Goal: Task Accomplishment & Management: Use online tool/utility

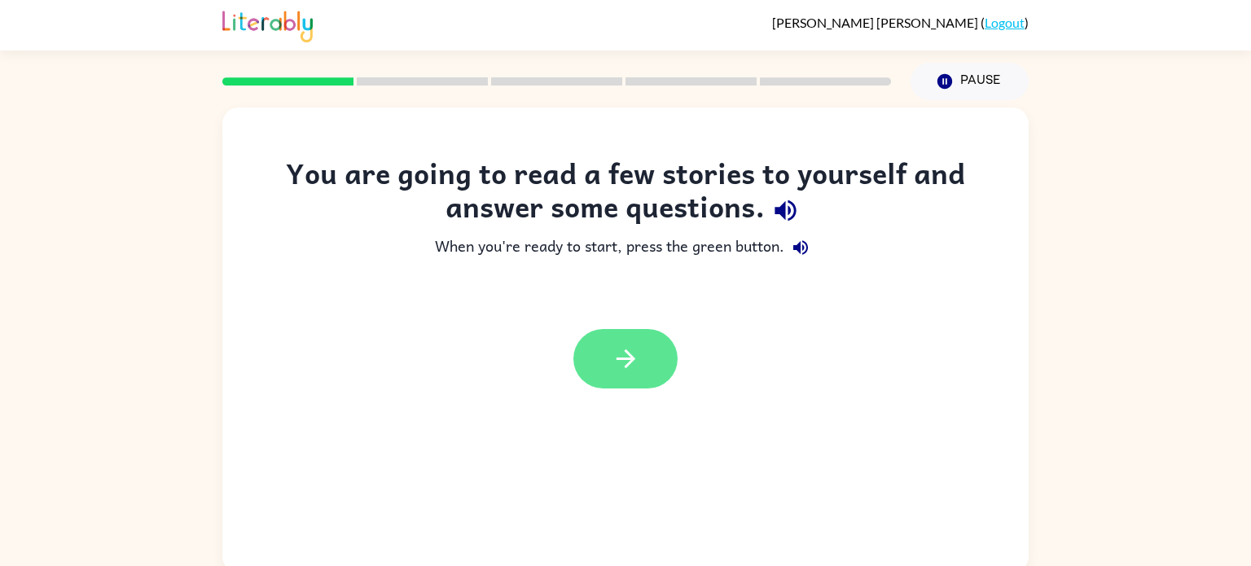
click at [615, 345] on icon "button" at bounding box center [626, 359] width 29 height 29
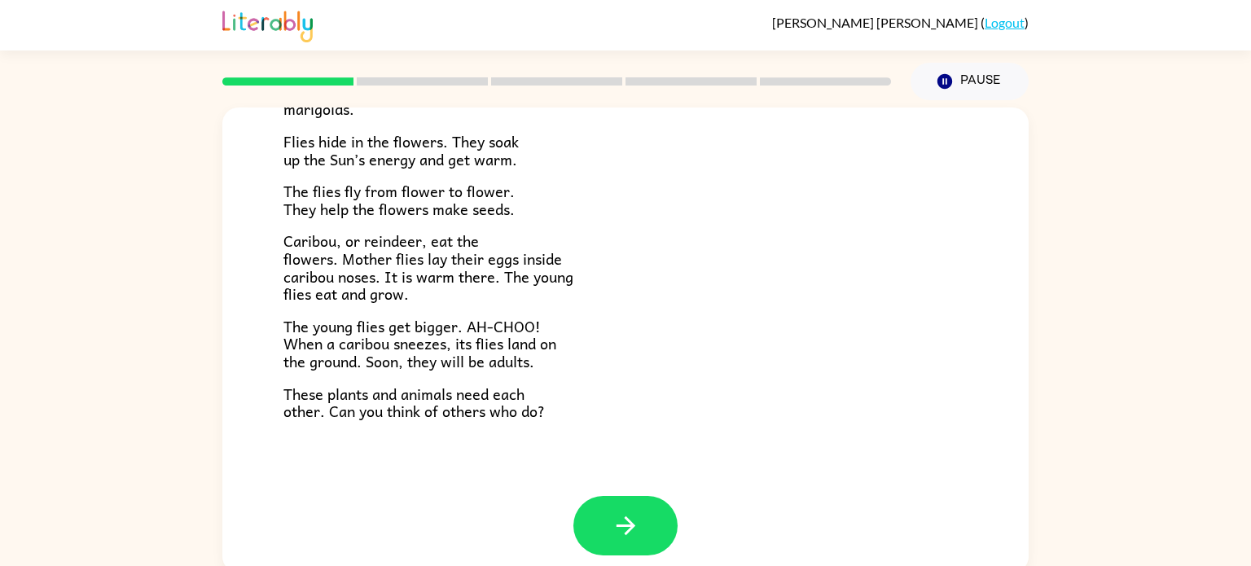
scroll to position [329, 0]
click at [582, 560] on div at bounding box center [625, 537] width 806 height 84
click at [601, 516] on button "button" at bounding box center [625, 524] width 104 height 59
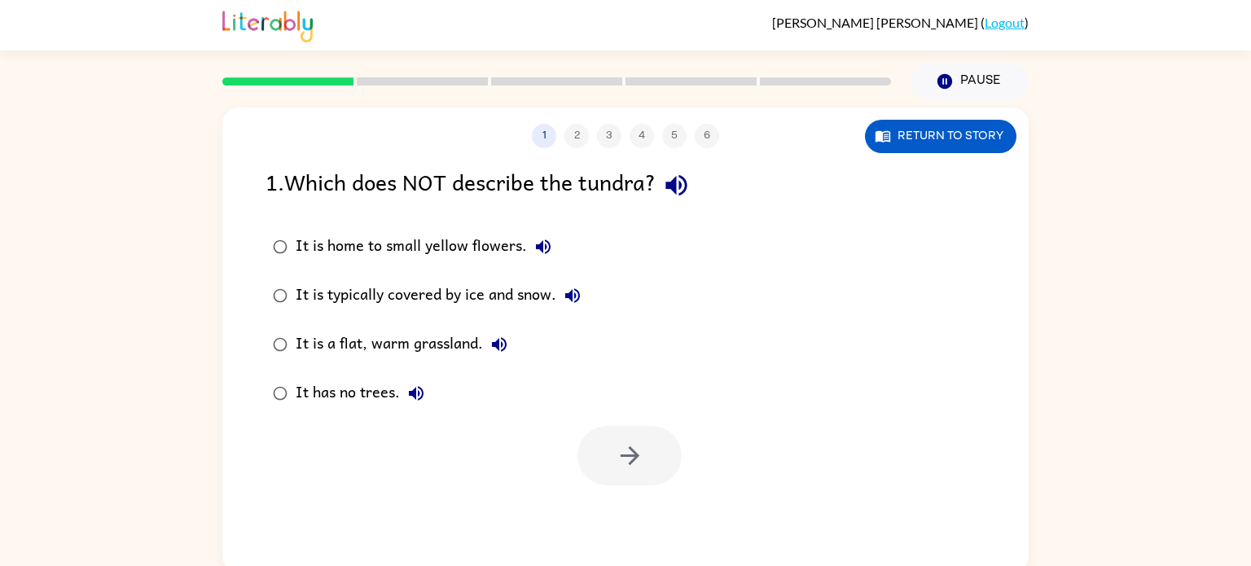
scroll to position [0, 0]
click at [648, 428] on button "button" at bounding box center [629, 455] width 104 height 59
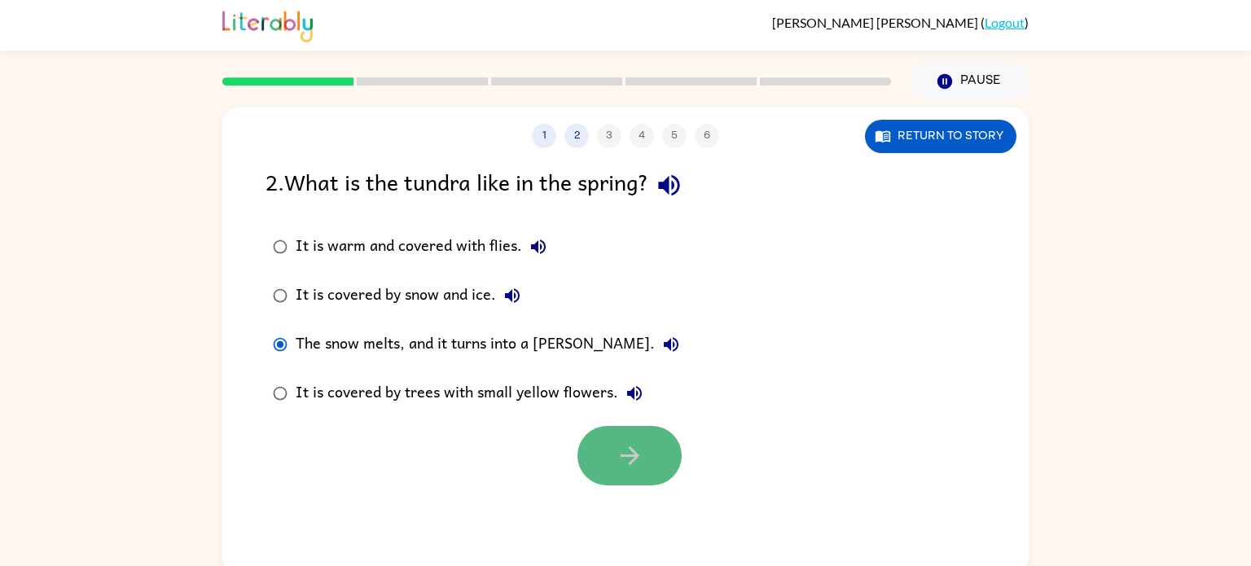
click at [649, 451] on button "button" at bounding box center [629, 455] width 104 height 59
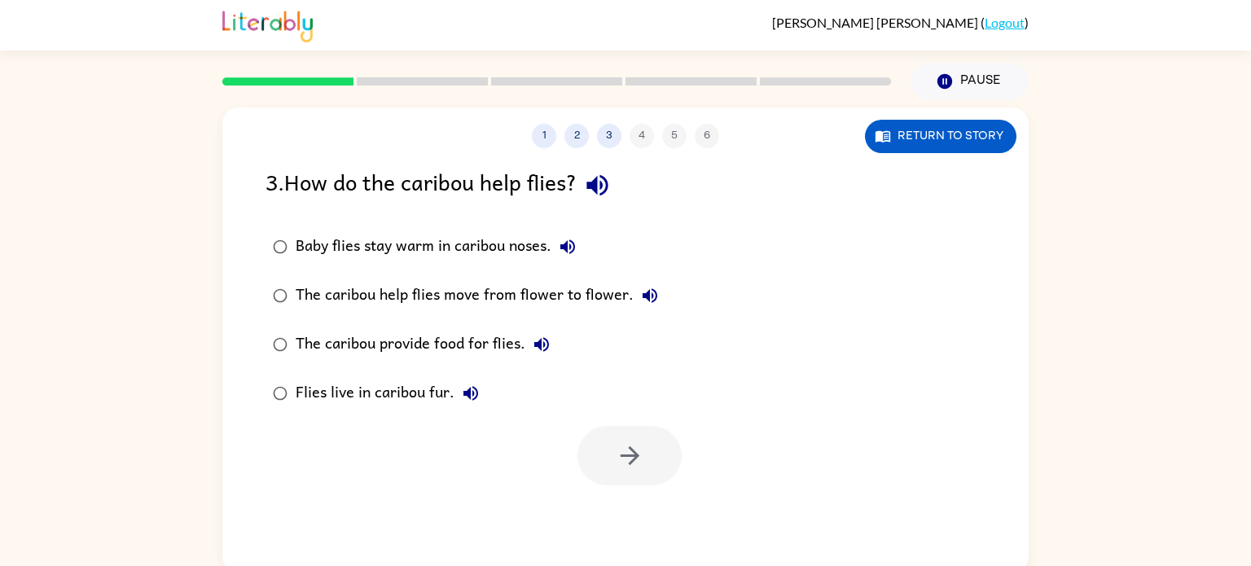
click at [569, 241] on icon "button" at bounding box center [568, 247] width 20 height 20
click at [299, 244] on div "Baby flies stay warm in caribou noses." at bounding box center [440, 247] width 288 height 33
click at [585, 465] on button "button" at bounding box center [629, 455] width 104 height 59
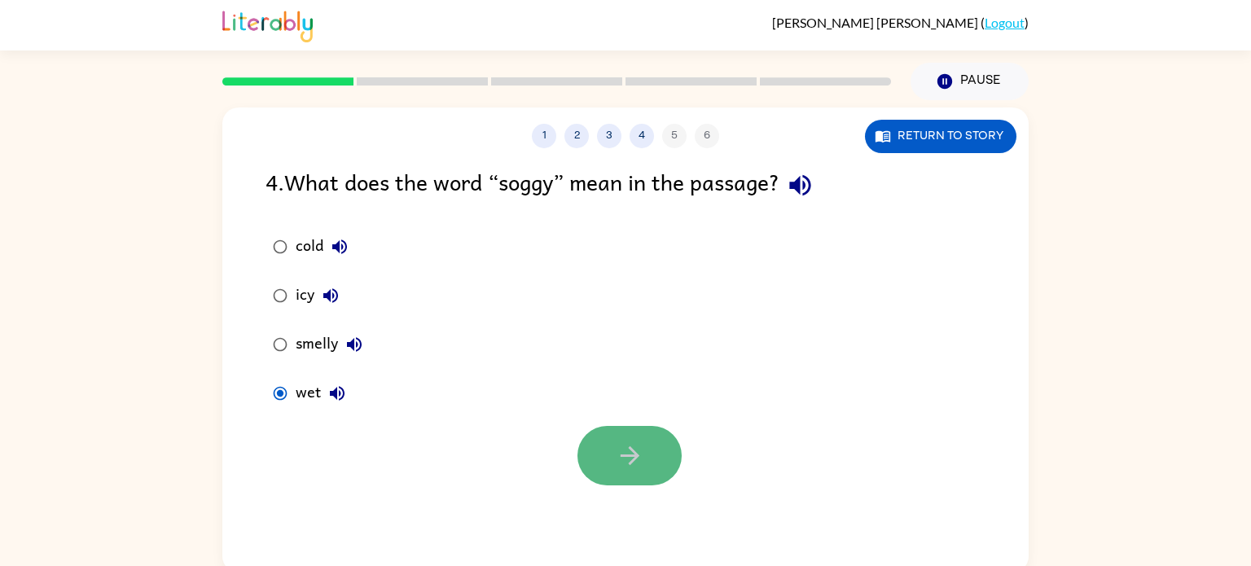
click at [635, 463] on icon "button" at bounding box center [630, 455] width 29 height 29
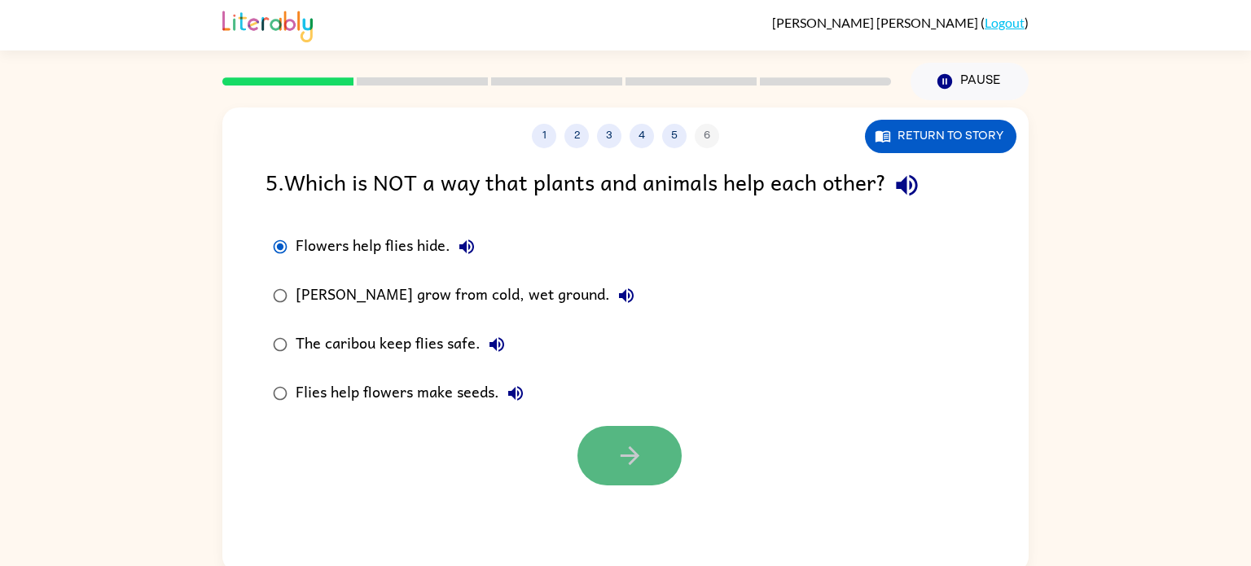
click at [619, 470] on icon "button" at bounding box center [630, 455] width 29 height 29
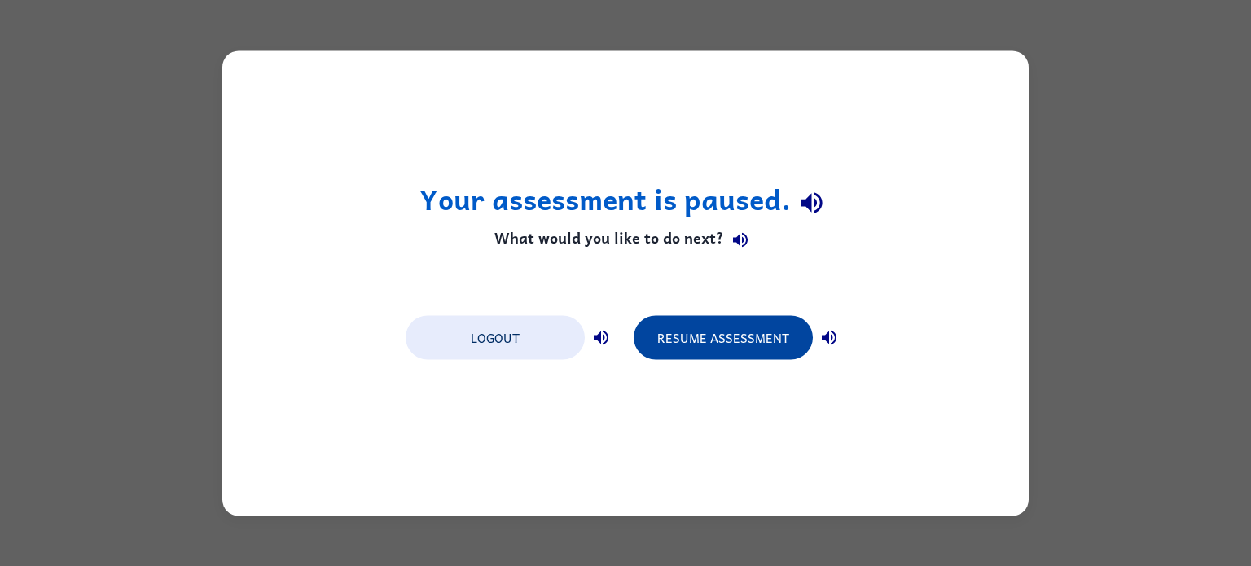
click at [731, 336] on button "Resume Assessment" at bounding box center [723, 337] width 179 height 44
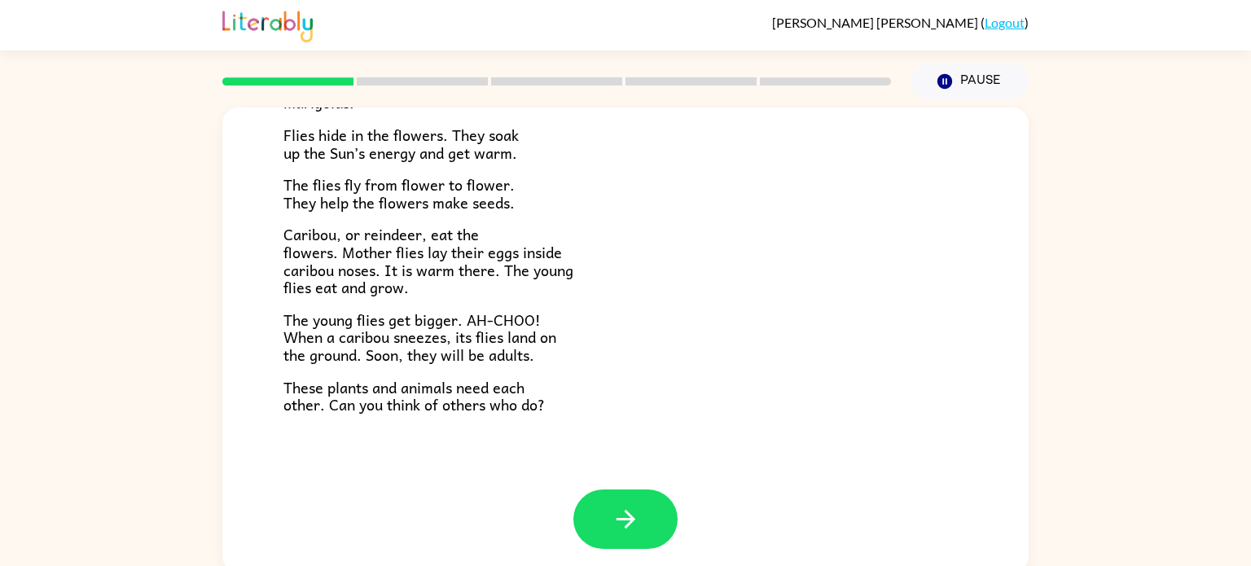
scroll to position [7, 0]
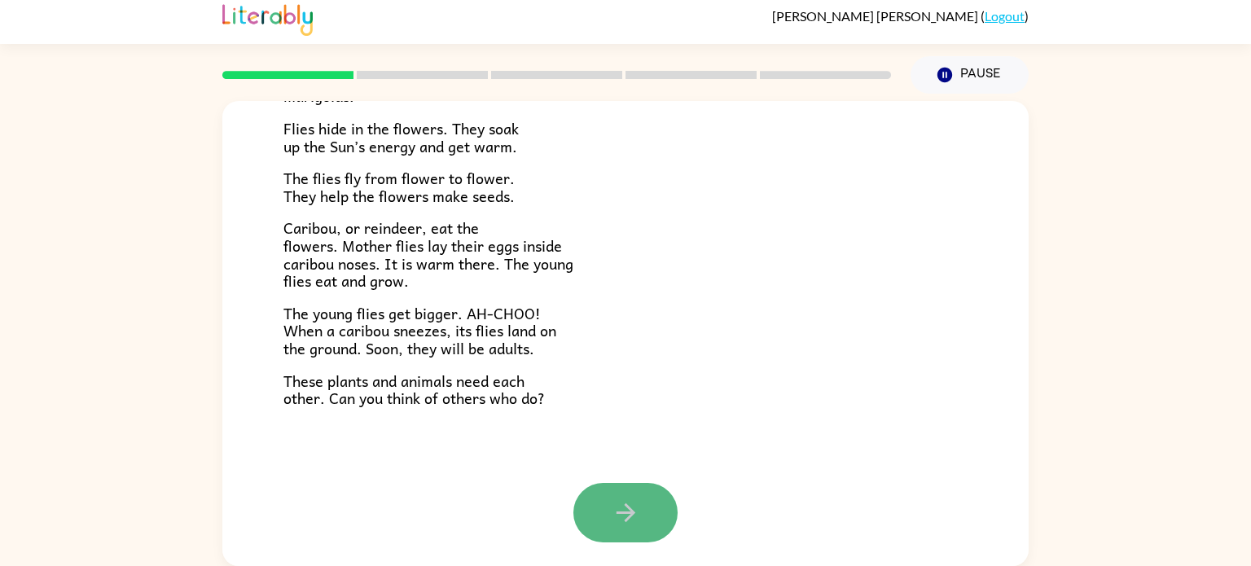
click at [629, 517] on icon "button" at bounding box center [625, 512] width 19 height 19
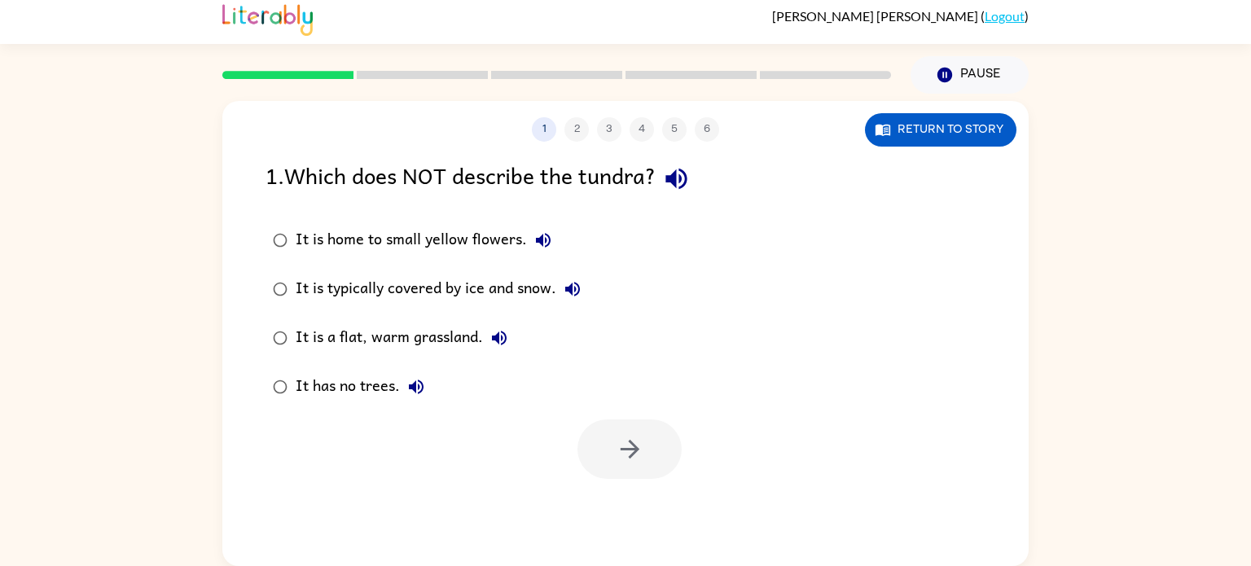
click at [309, 344] on div "It is a flat, warm grassland." at bounding box center [406, 338] width 220 height 33
click at [649, 453] on button "button" at bounding box center [629, 448] width 104 height 59
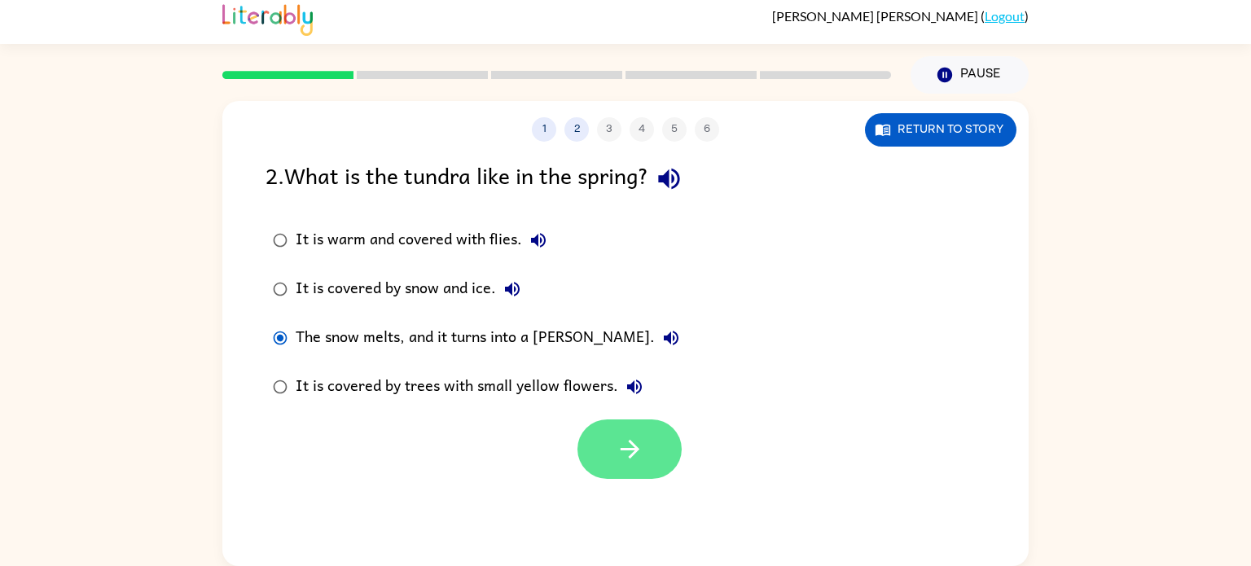
click at [642, 440] on icon "button" at bounding box center [630, 449] width 29 height 29
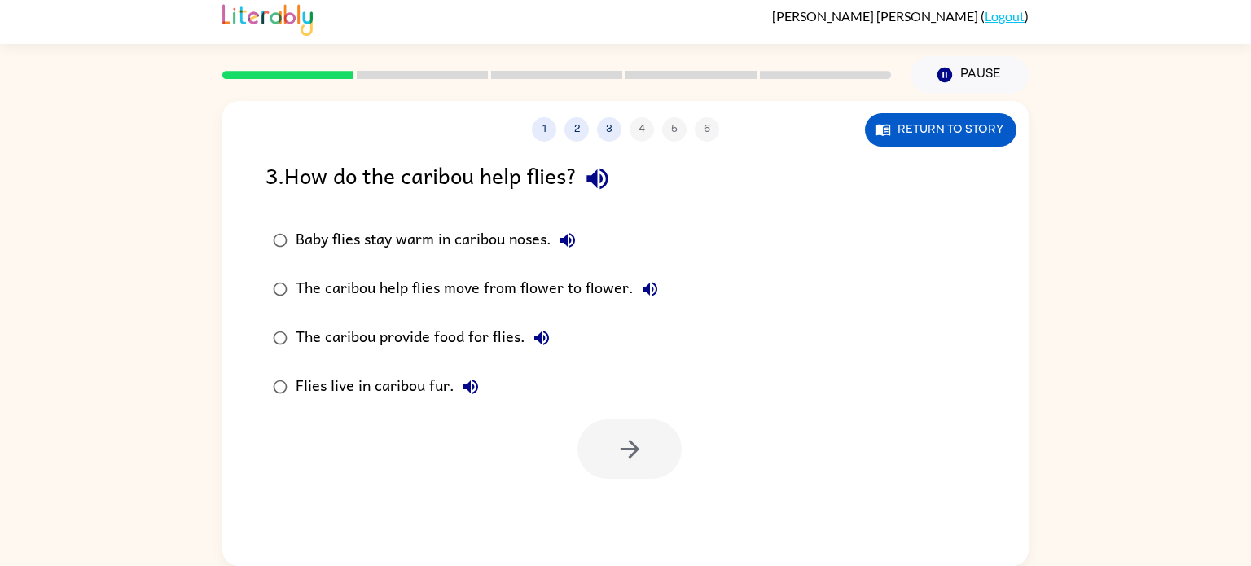
click at [639, 440] on div at bounding box center [629, 448] width 104 height 59
click at [658, 478] on div at bounding box center [629, 448] width 104 height 59
click at [656, 481] on div "1 2 3 4 5 6 Return to story 3 . How do the caribou help flies? Baby flies stay …" at bounding box center [625, 333] width 806 height 465
click at [656, 482] on div "1 2 3 4 5 6 Return to story 3 . How do the caribou help flies? Baby flies stay …" at bounding box center [625, 333] width 806 height 465
click at [633, 441] on icon "button" at bounding box center [630, 449] width 29 height 29
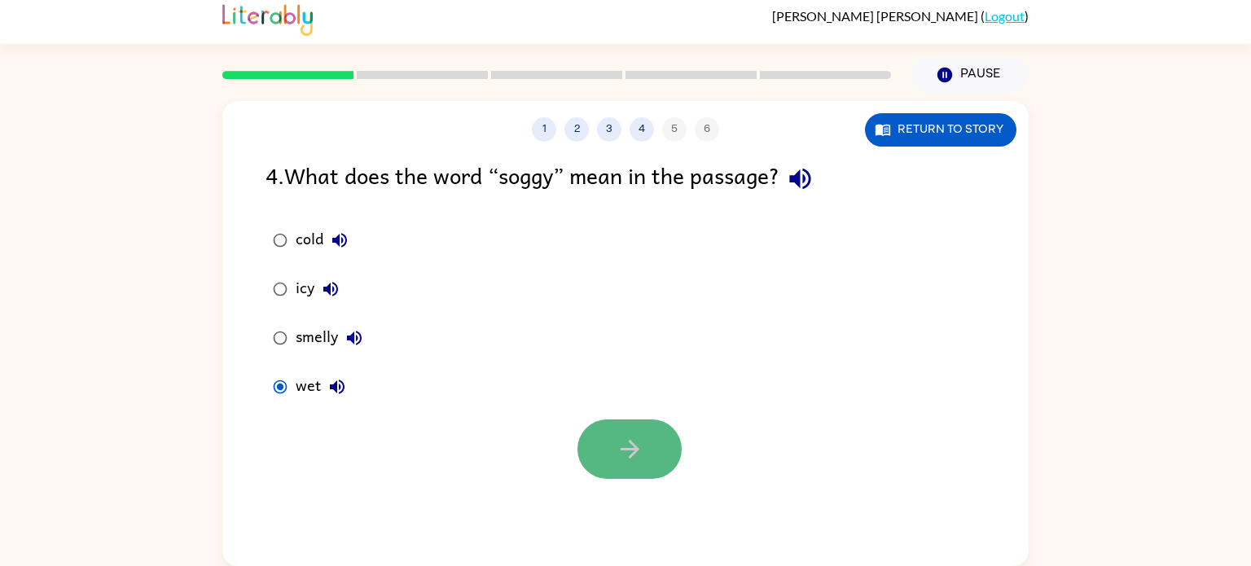
click at [659, 462] on button "button" at bounding box center [629, 448] width 104 height 59
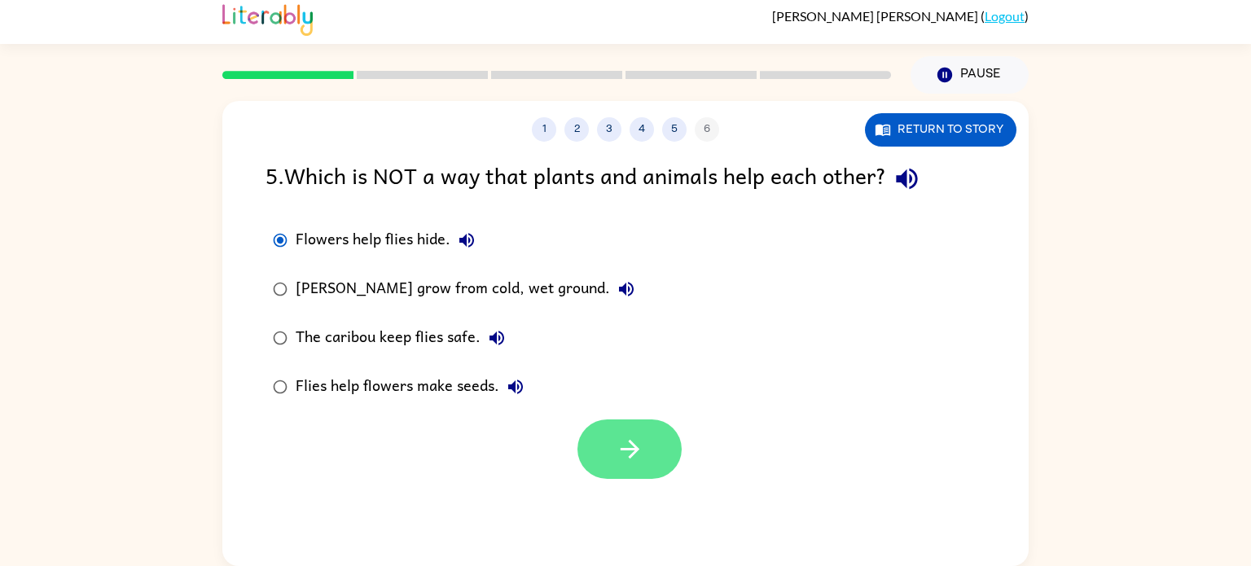
click at [661, 441] on button "button" at bounding box center [629, 448] width 104 height 59
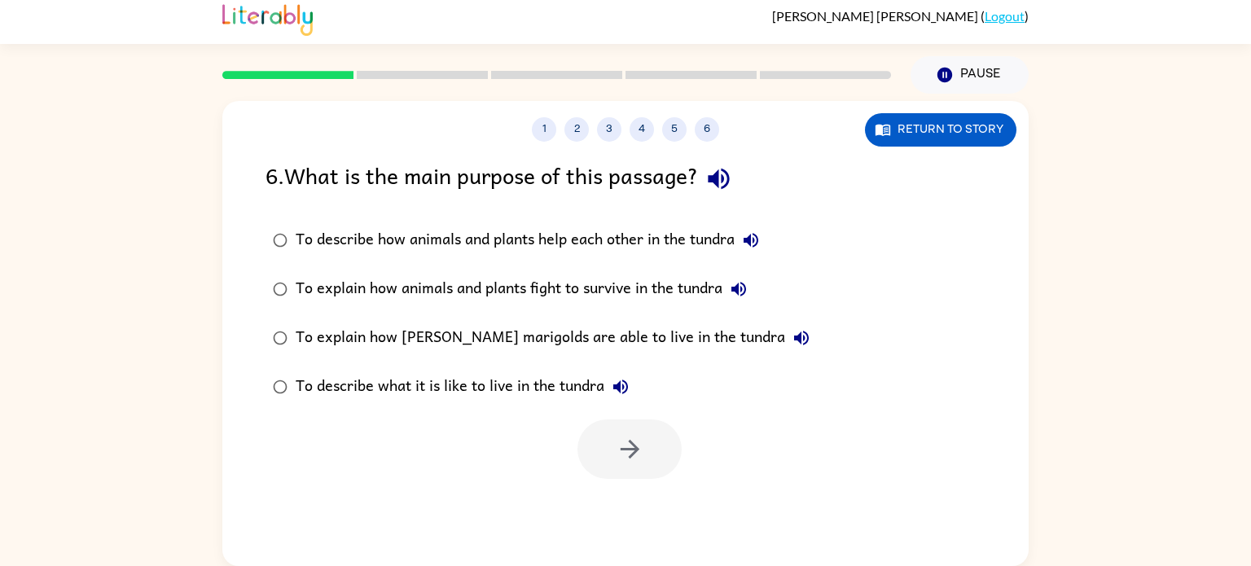
click at [648, 370] on label "To describe what it is like to live in the tundra" at bounding box center [541, 386] width 569 height 49
click at [618, 453] on icon "button" at bounding box center [630, 449] width 29 height 29
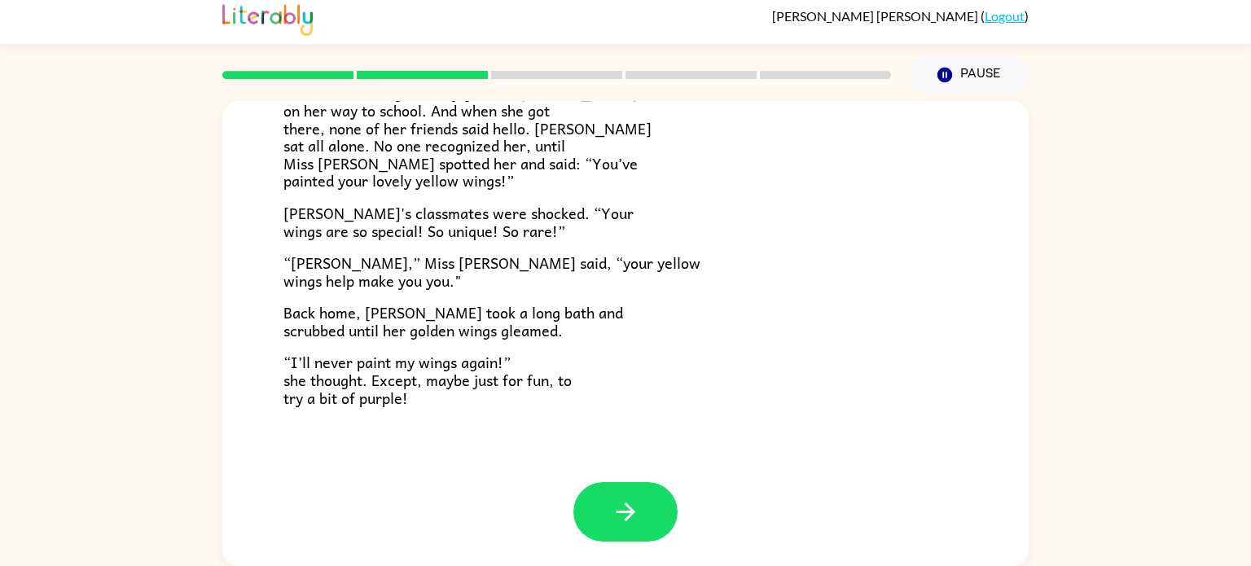
scroll to position [454, 0]
click at [648, 498] on button "button" at bounding box center [625, 512] width 104 height 59
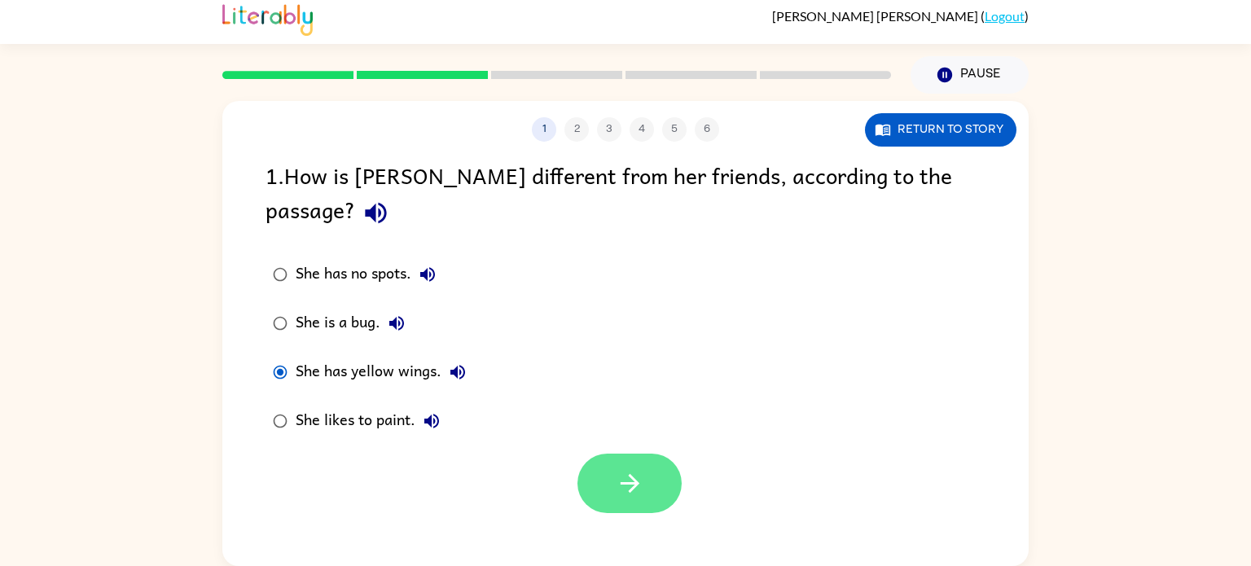
click at [634, 474] on icon "button" at bounding box center [629, 483] width 19 height 19
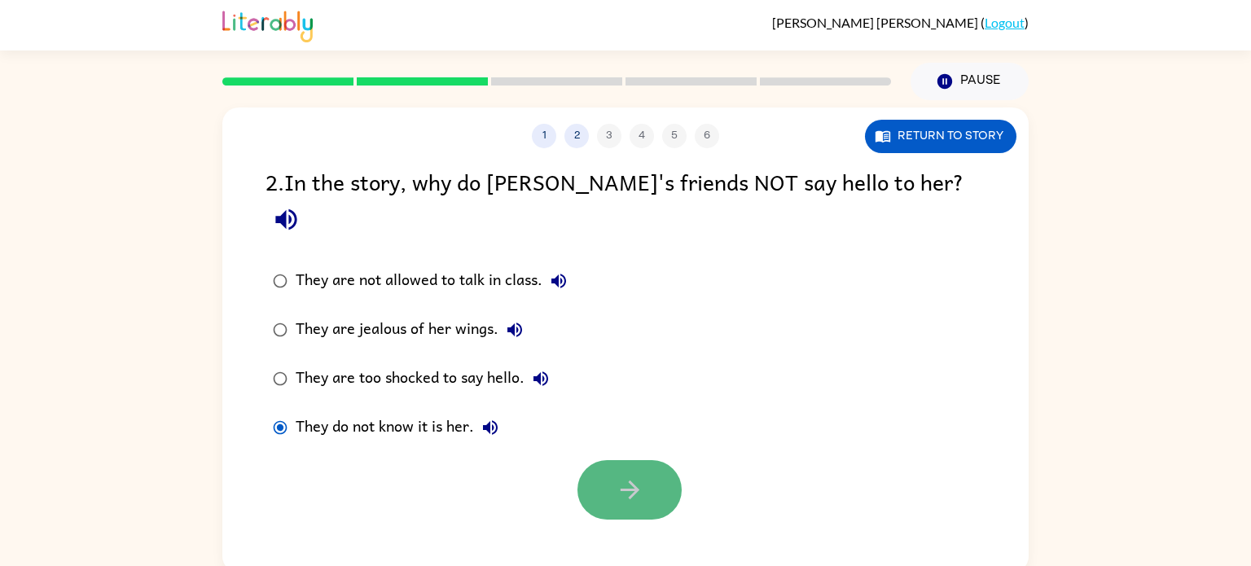
click at [632, 476] on icon "button" at bounding box center [630, 490] width 29 height 29
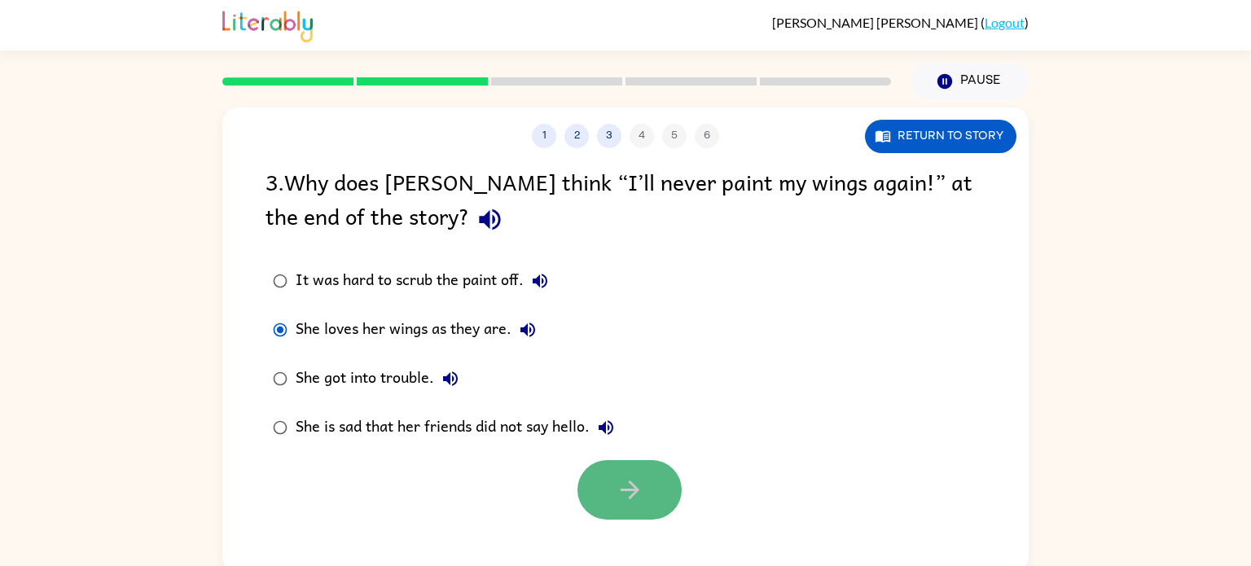
click at [602, 476] on button "button" at bounding box center [629, 489] width 104 height 59
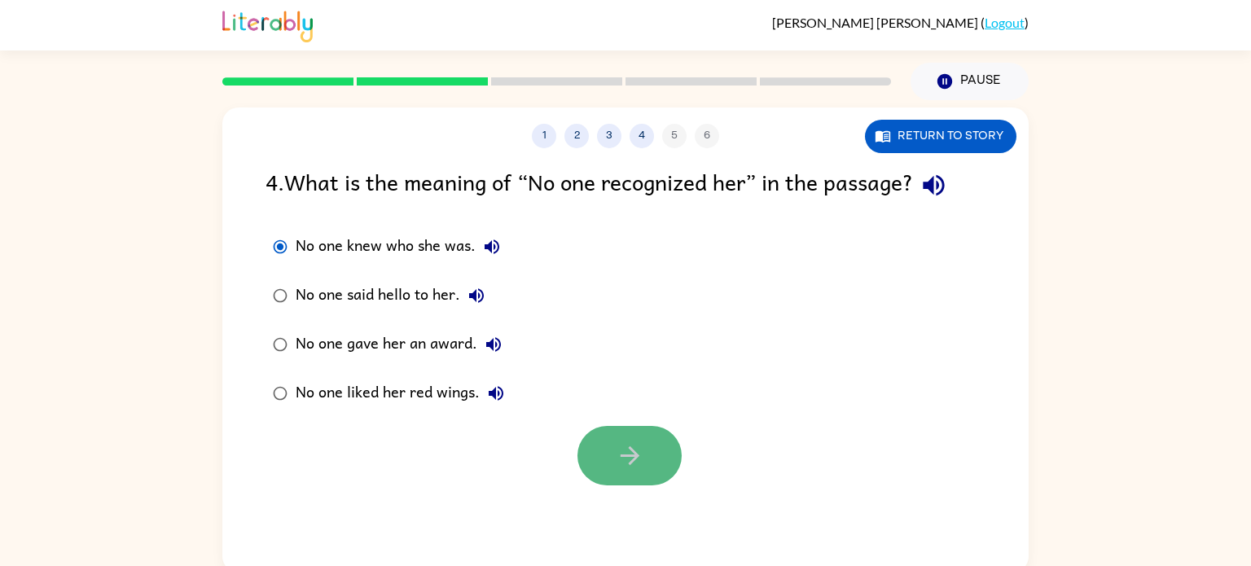
click at [626, 443] on icon "button" at bounding box center [630, 455] width 29 height 29
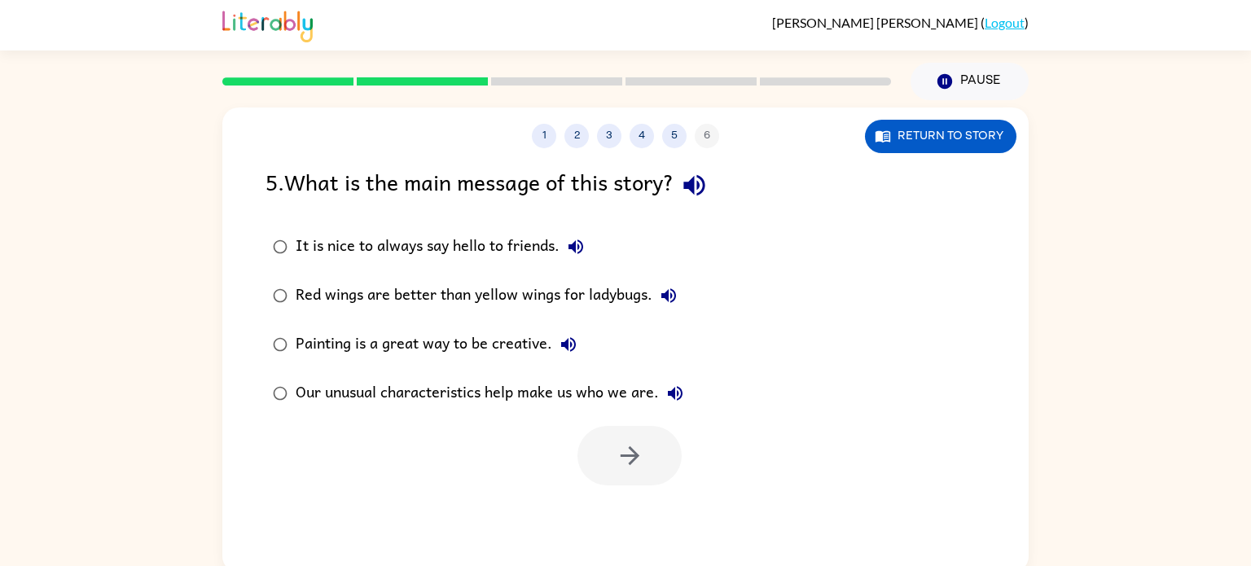
click at [807, 264] on div "It is nice to always say hello to friends. Red wings are better than yellow win…" at bounding box center [647, 319] width 763 height 195
click at [611, 458] on button "button" at bounding box center [629, 455] width 104 height 59
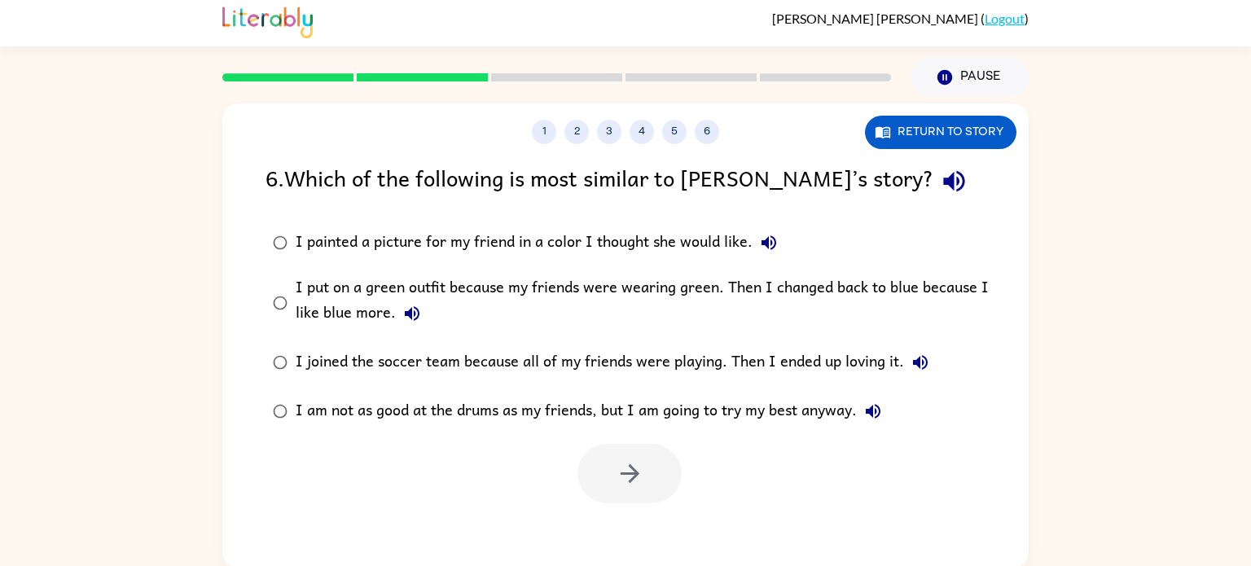
scroll to position [7, 0]
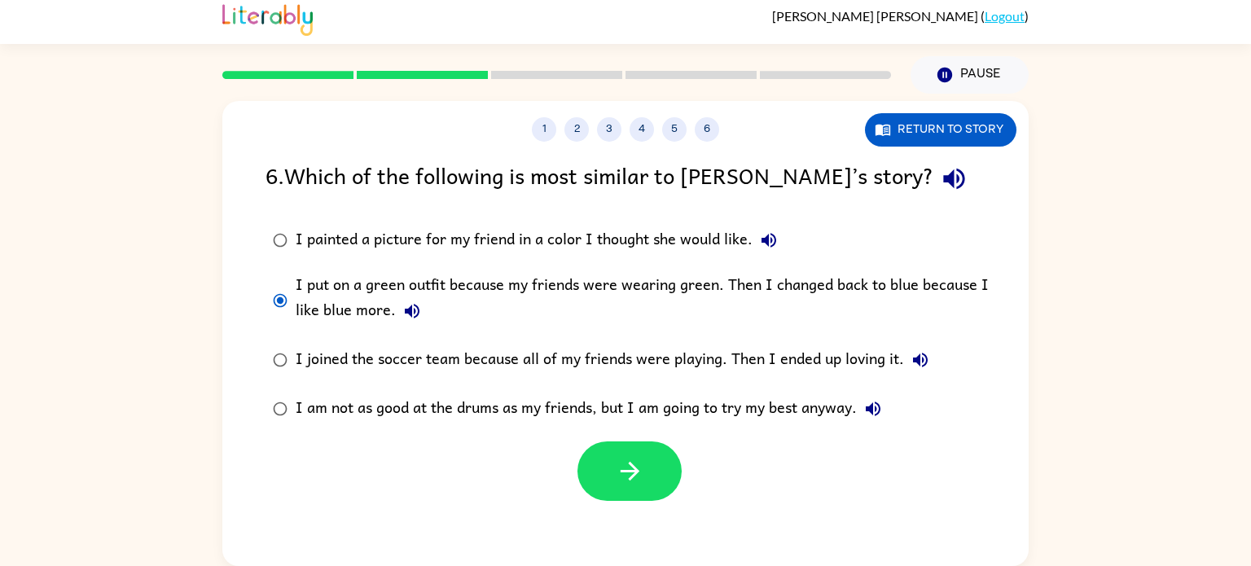
click at [685, 472] on div at bounding box center [625, 467] width 806 height 68
click at [595, 497] on button "button" at bounding box center [629, 470] width 104 height 59
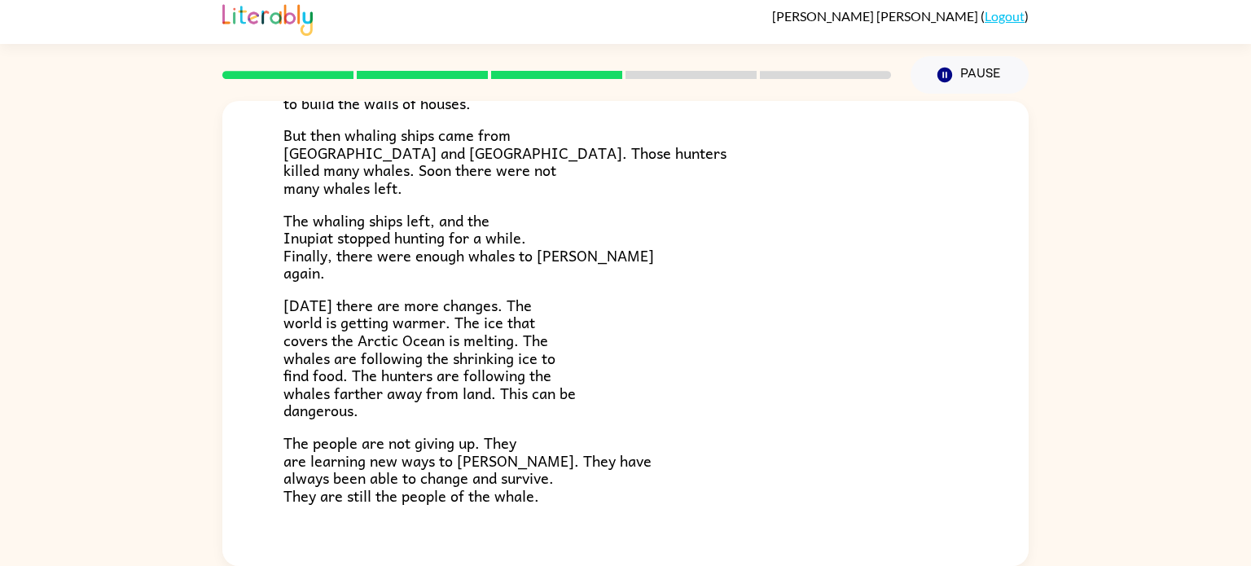
scroll to position [549, 0]
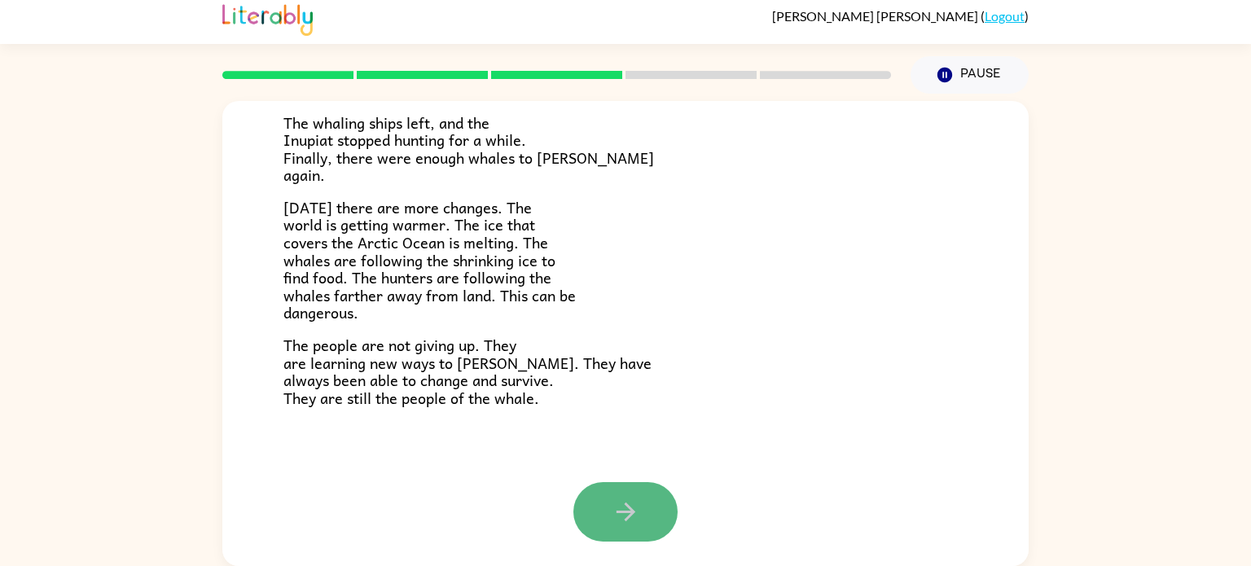
click at [615, 516] on icon "button" at bounding box center [626, 512] width 29 height 29
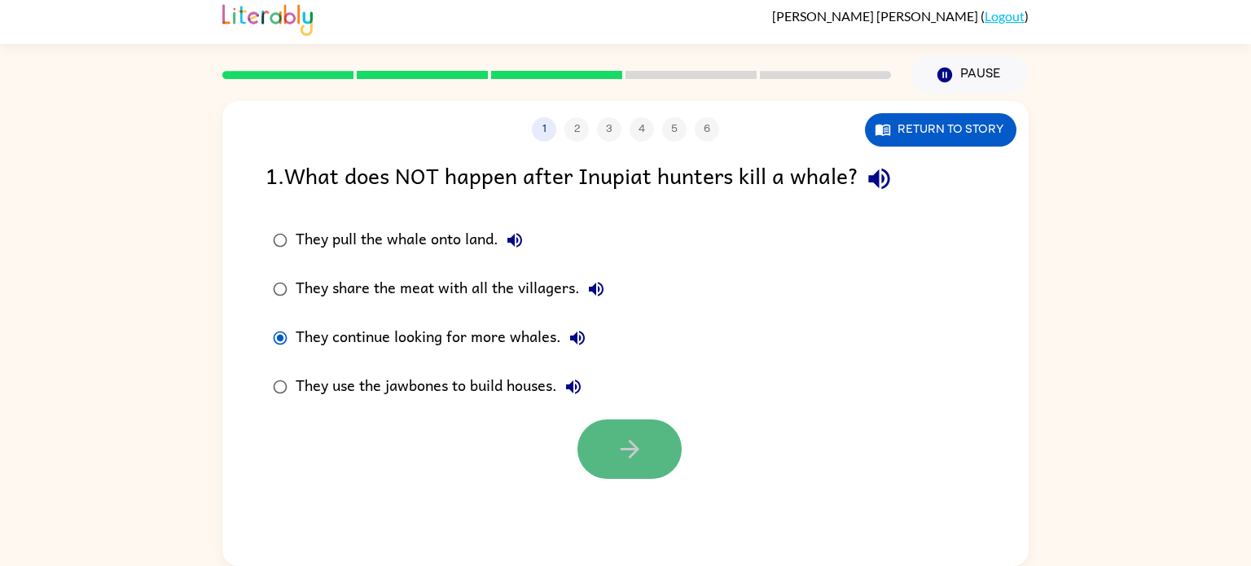
click at [628, 452] on icon "button" at bounding box center [630, 449] width 29 height 29
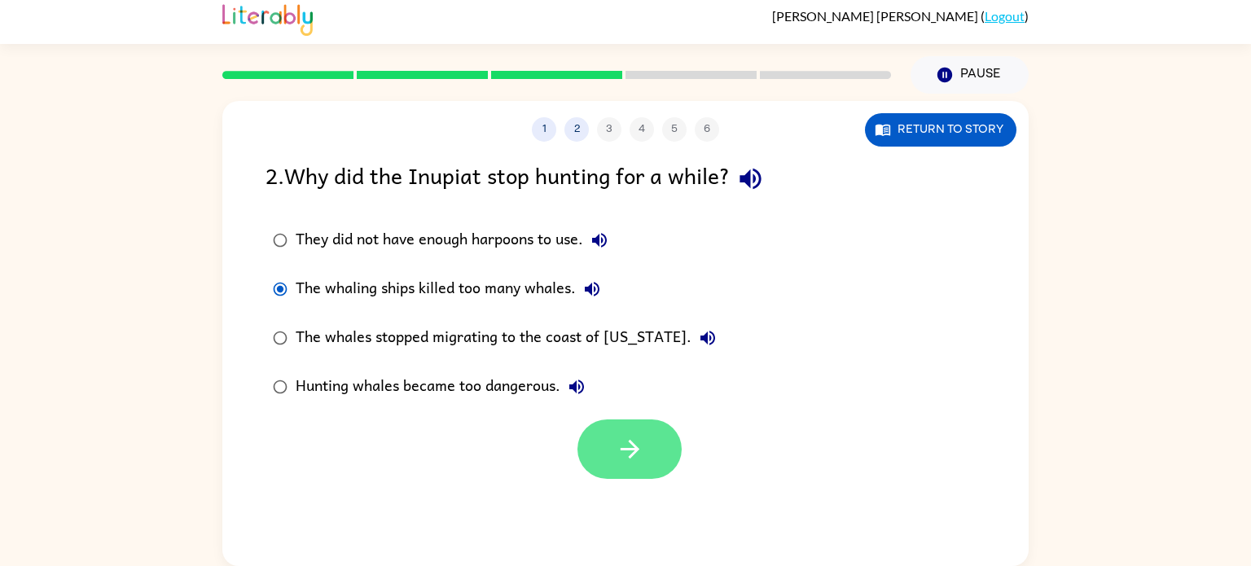
click at [636, 428] on button "button" at bounding box center [629, 448] width 104 height 59
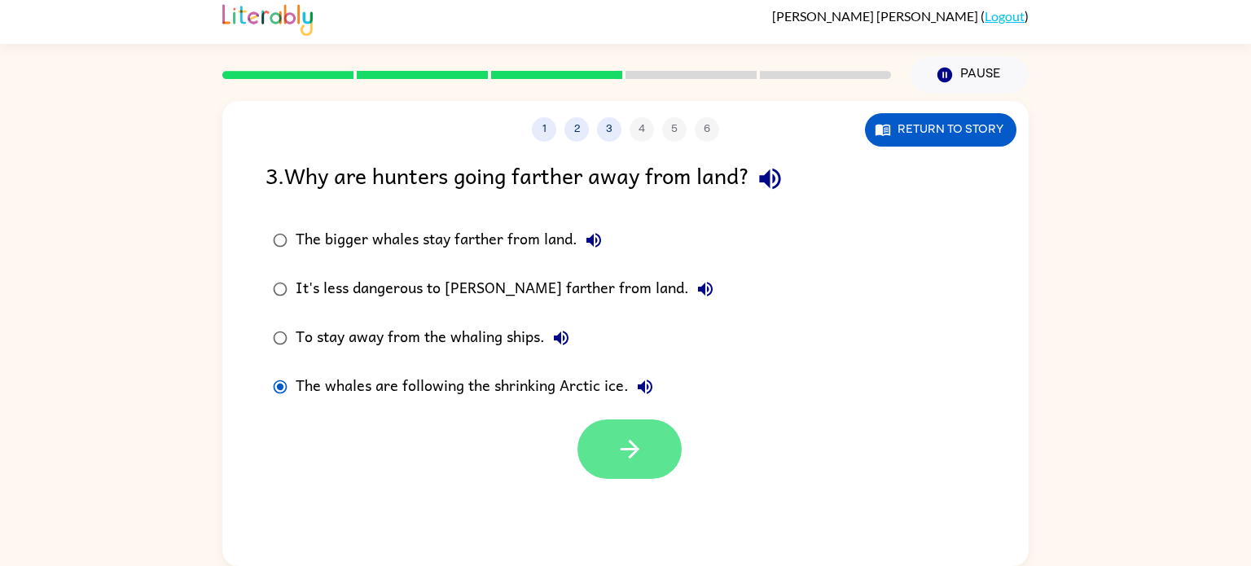
click at [598, 466] on button "button" at bounding box center [629, 448] width 104 height 59
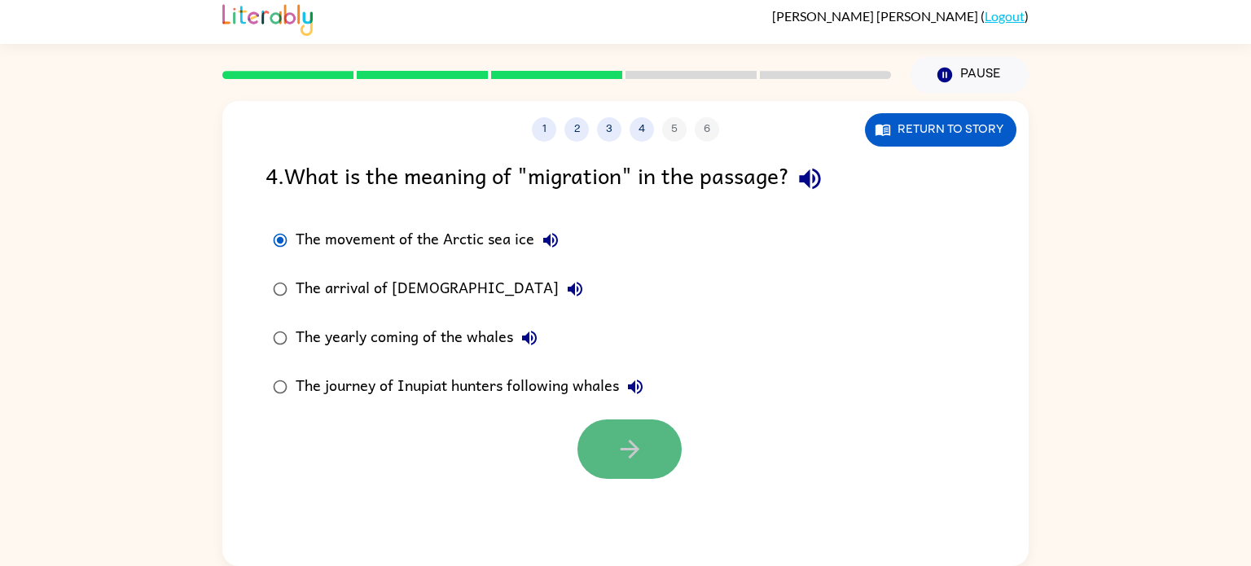
click at [621, 449] on icon "button" at bounding box center [629, 449] width 19 height 19
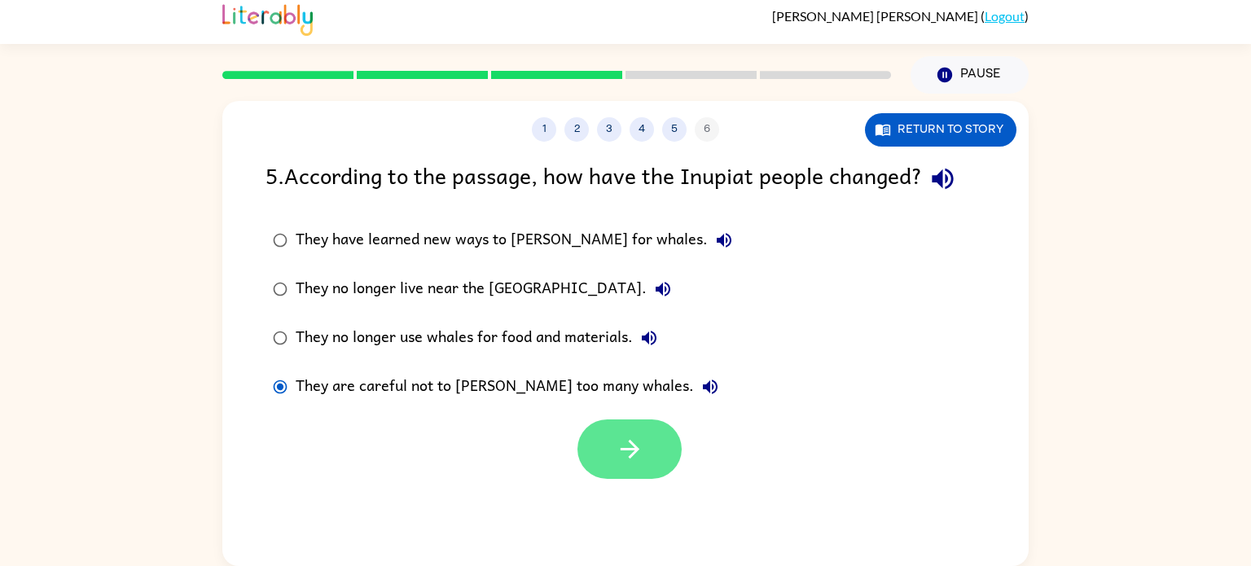
click at [640, 427] on button "button" at bounding box center [629, 448] width 104 height 59
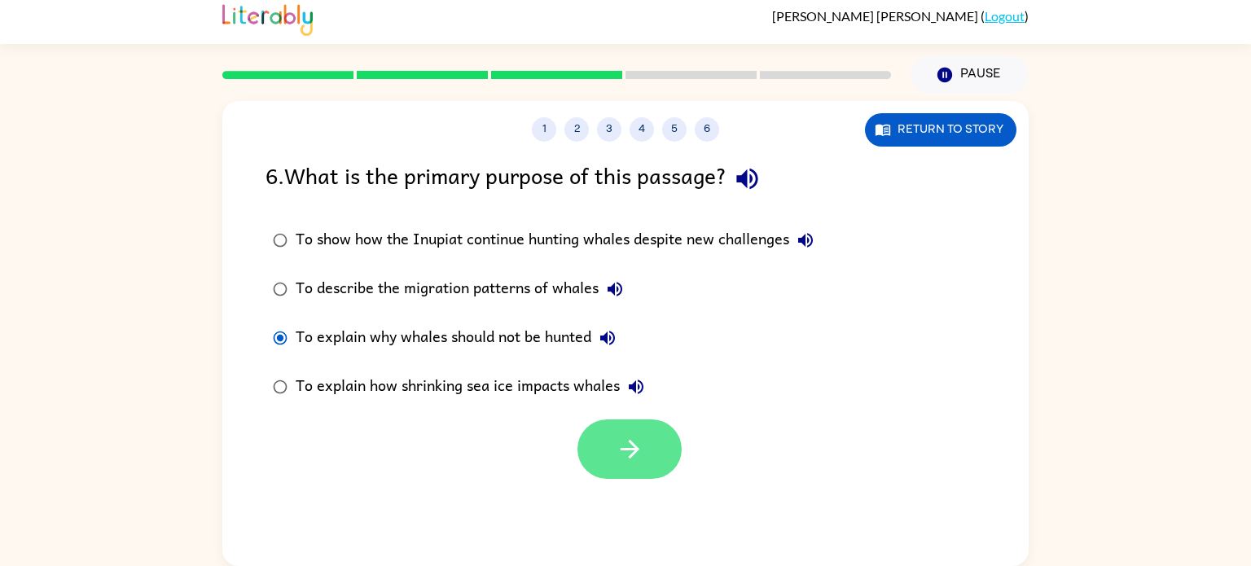
click at [624, 428] on button "button" at bounding box center [629, 448] width 104 height 59
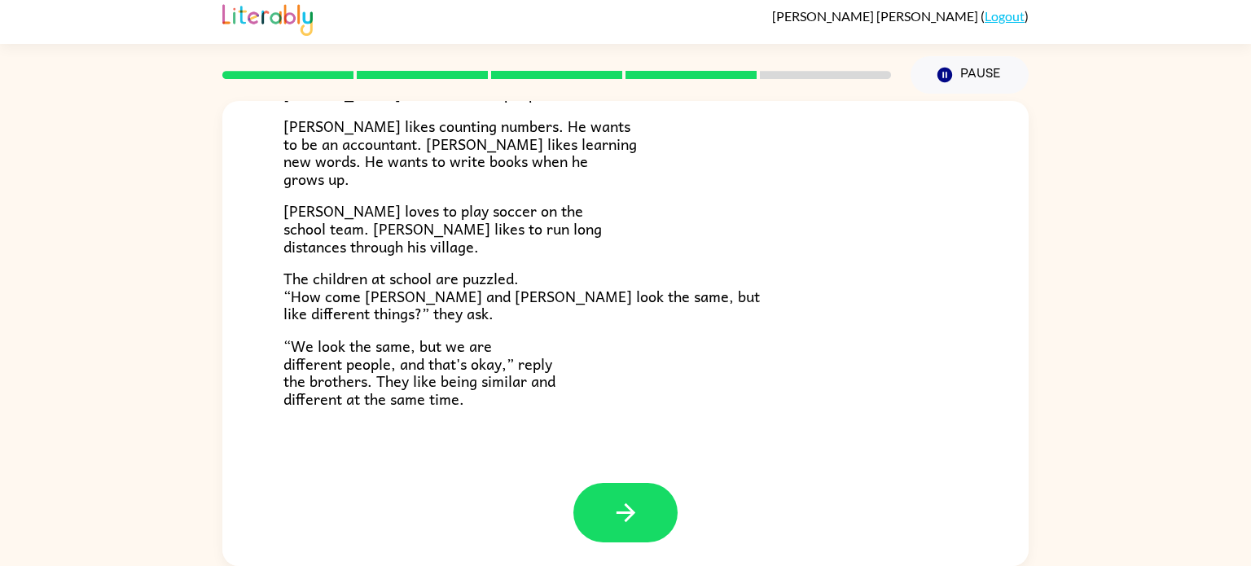
scroll to position [349, 0]
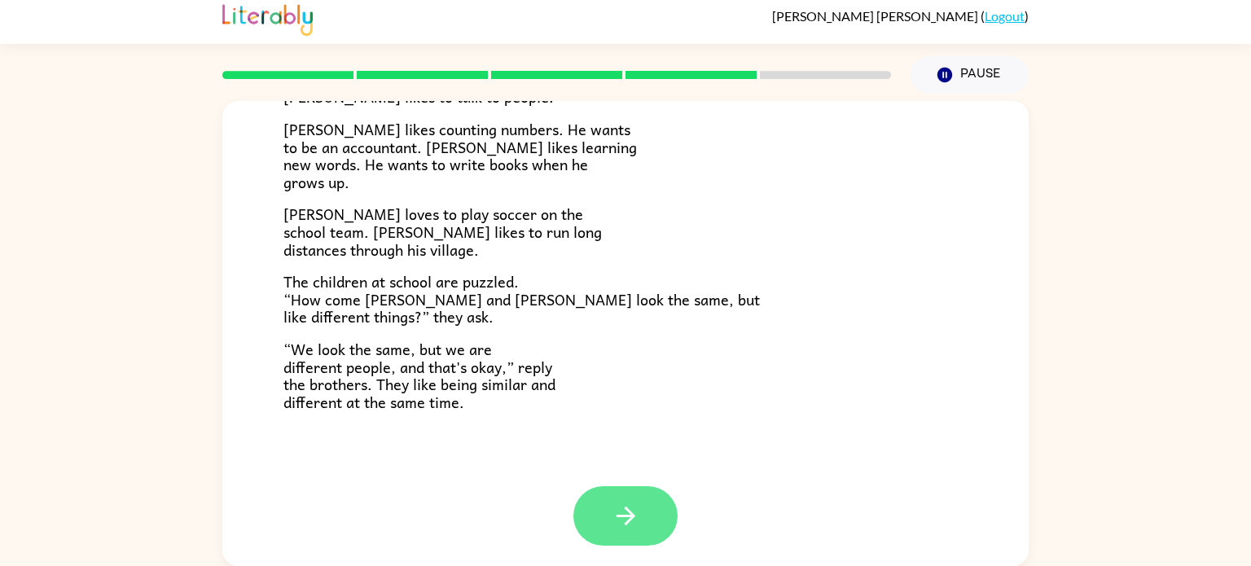
click at [604, 512] on button "button" at bounding box center [625, 515] width 104 height 59
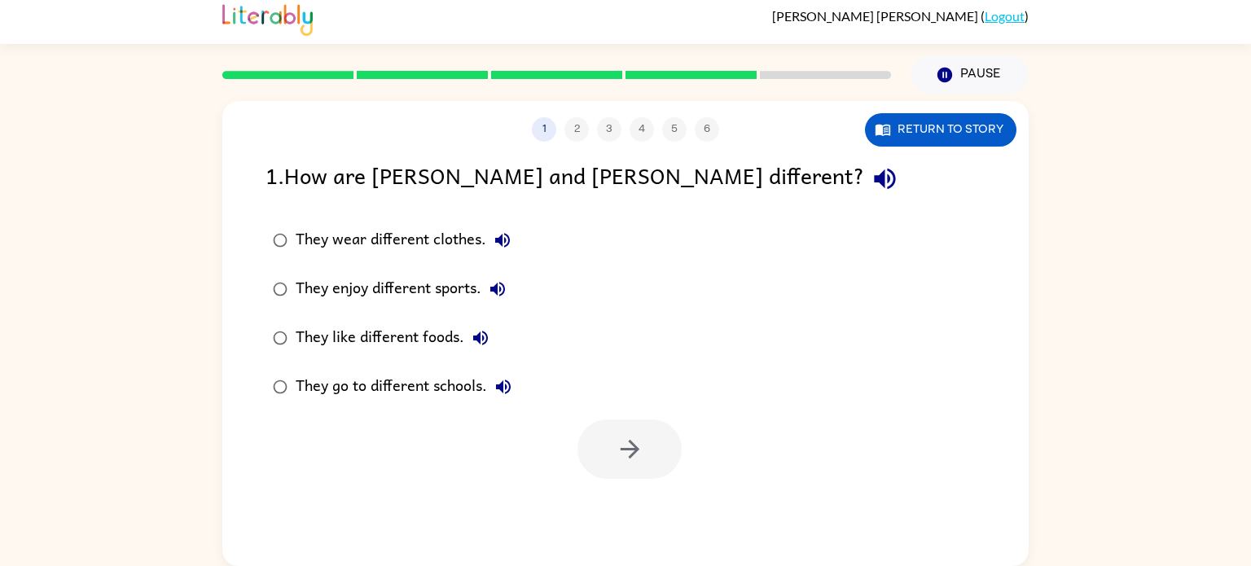
scroll to position [0, 0]
click at [651, 449] on button "button" at bounding box center [629, 448] width 104 height 59
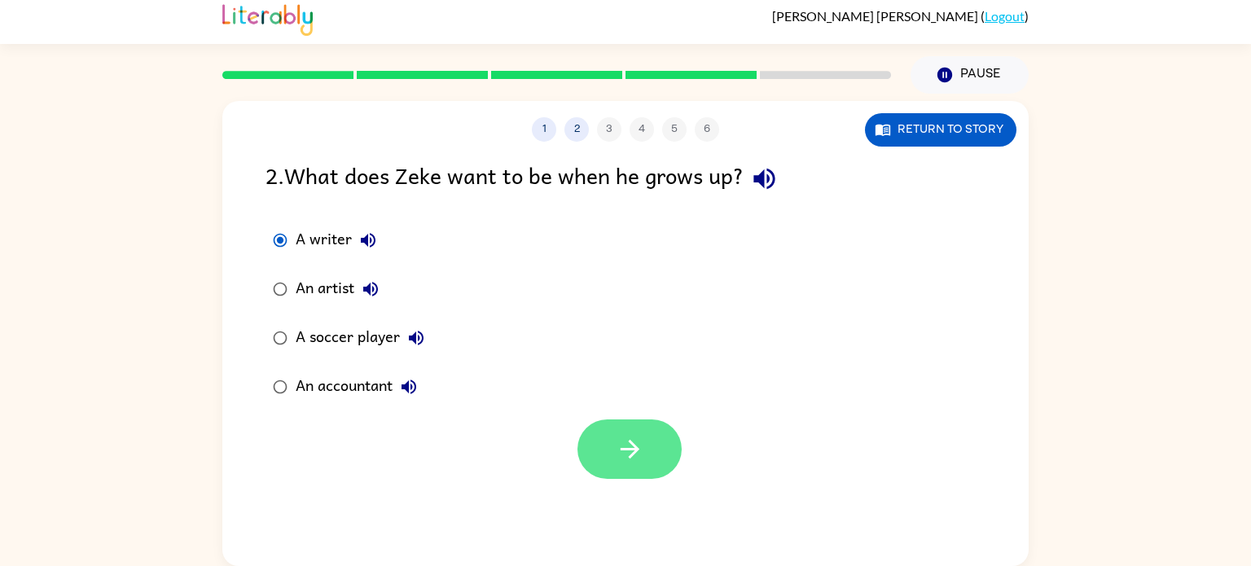
click at [648, 451] on button "button" at bounding box center [629, 448] width 104 height 59
click at [622, 448] on icon "button" at bounding box center [629, 449] width 19 height 19
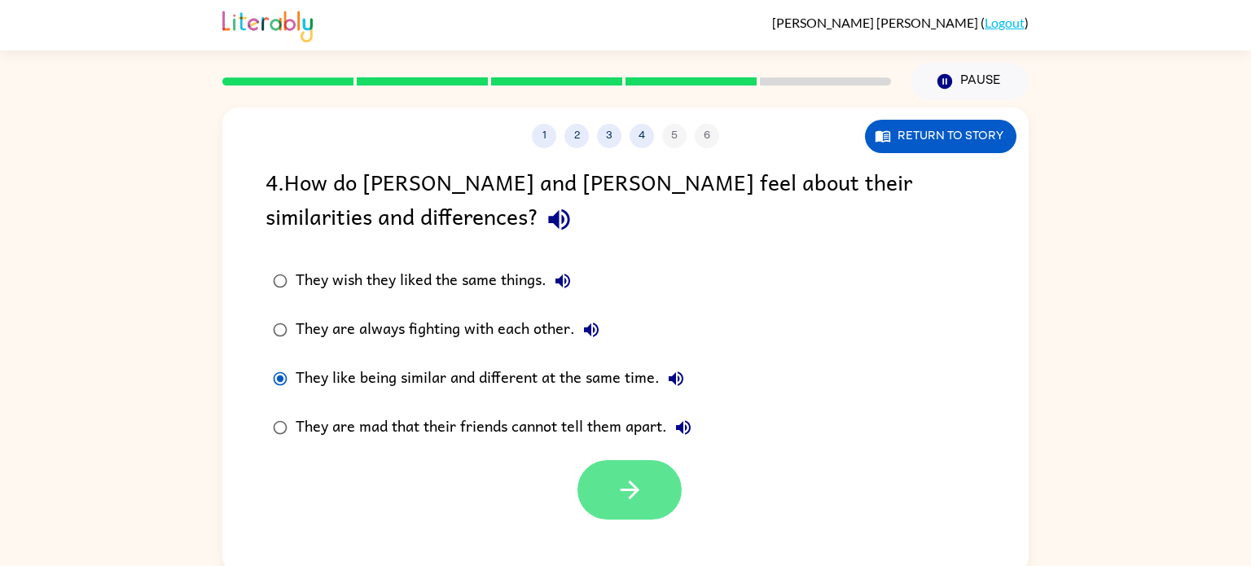
click at [655, 500] on button "button" at bounding box center [629, 489] width 104 height 59
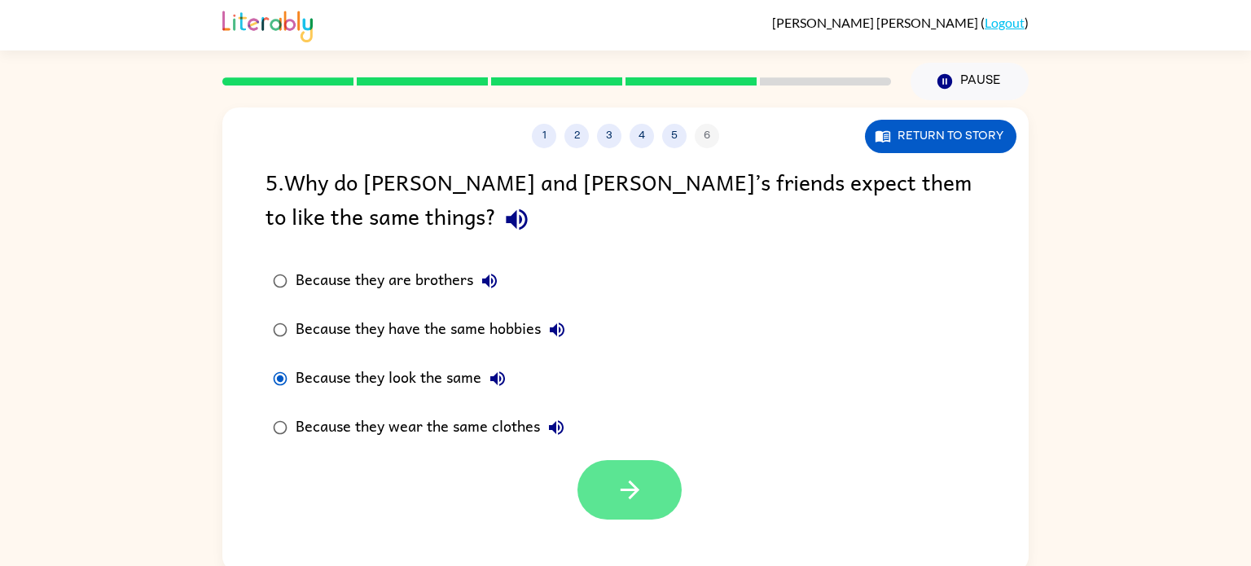
click at [665, 493] on button "button" at bounding box center [629, 489] width 104 height 59
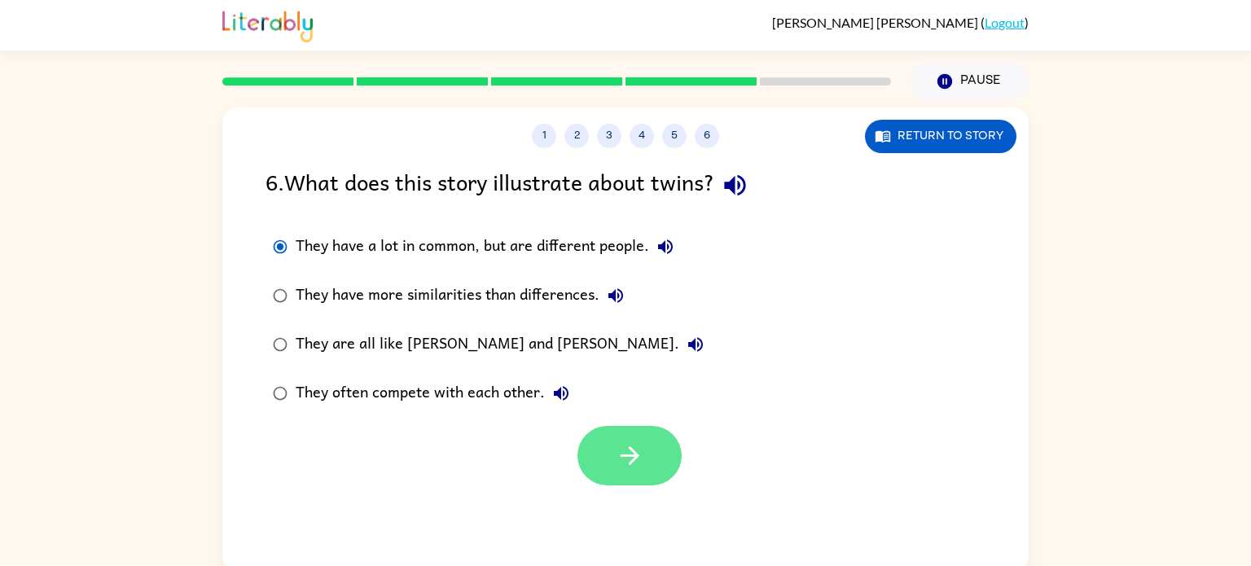
click at [608, 439] on button "button" at bounding box center [629, 455] width 104 height 59
